Goal: Information Seeking & Learning: Find specific page/section

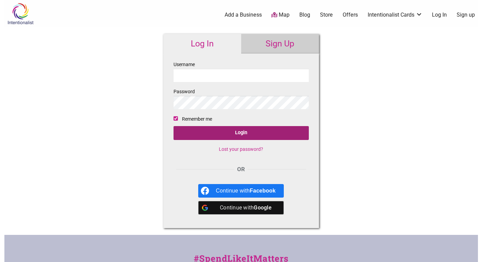
type input "michiganflowerbarn"
click at [249, 134] on input "Login" at bounding box center [241, 133] width 135 height 14
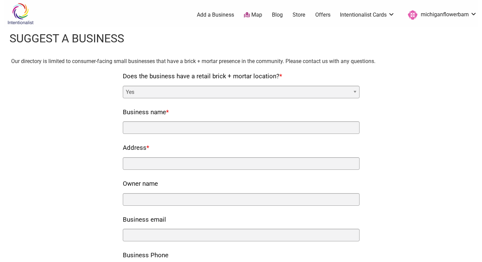
click at [436, 19] on link "michiganflowerbarn" at bounding box center [441, 15] width 72 height 12
click at [443, 47] on link "My Cards" at bounding box center [451, 48] width 41 height 8
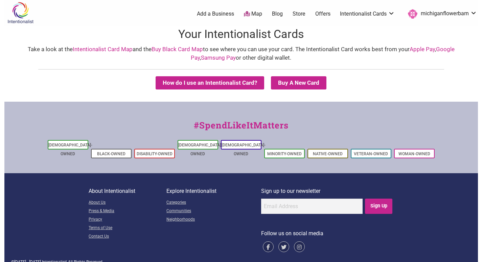
scroll to position [2, 0]
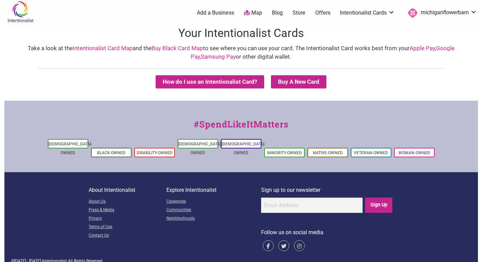
click at [16, 13] on img at bounding box center [20, 12] width 32 height 22
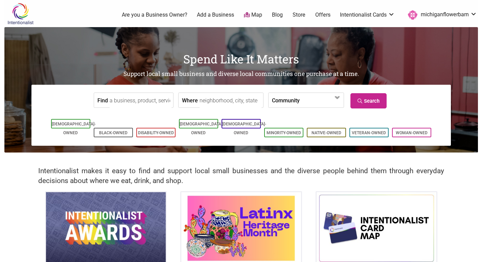
click at [154, 104] on input "Find" at bounding box center [141, 100] width 62 height 15
type input "[US_STATE] flower barn"
click at [367, 105] on link "Search" at bounding box center [369, 100] width 36 height 15
